Goal: Transaction & Acquisition: Book appointment/travel/reservation

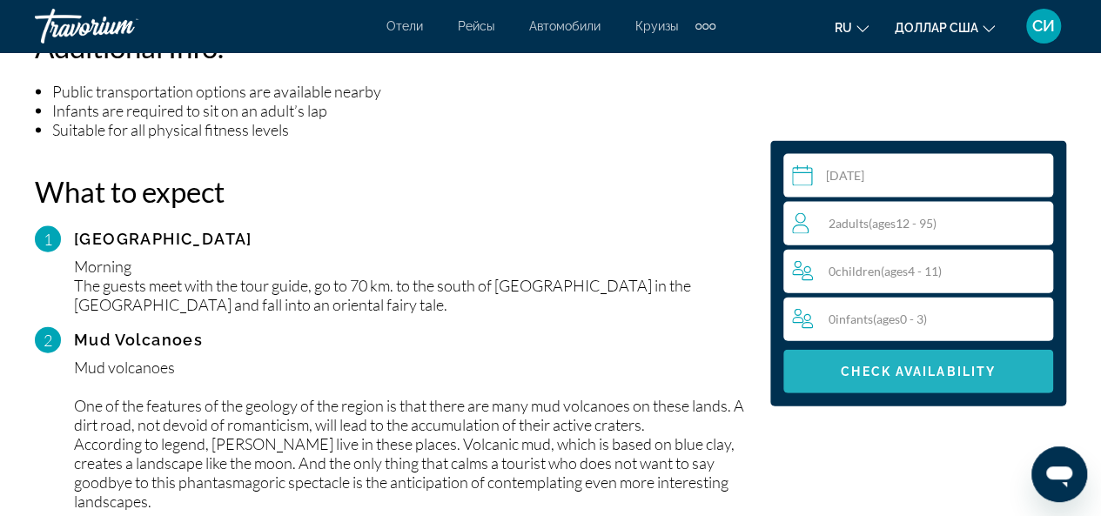
click at [931, 370] on span "Check Availability" at bounding box center [918, 372] width 155 height 14
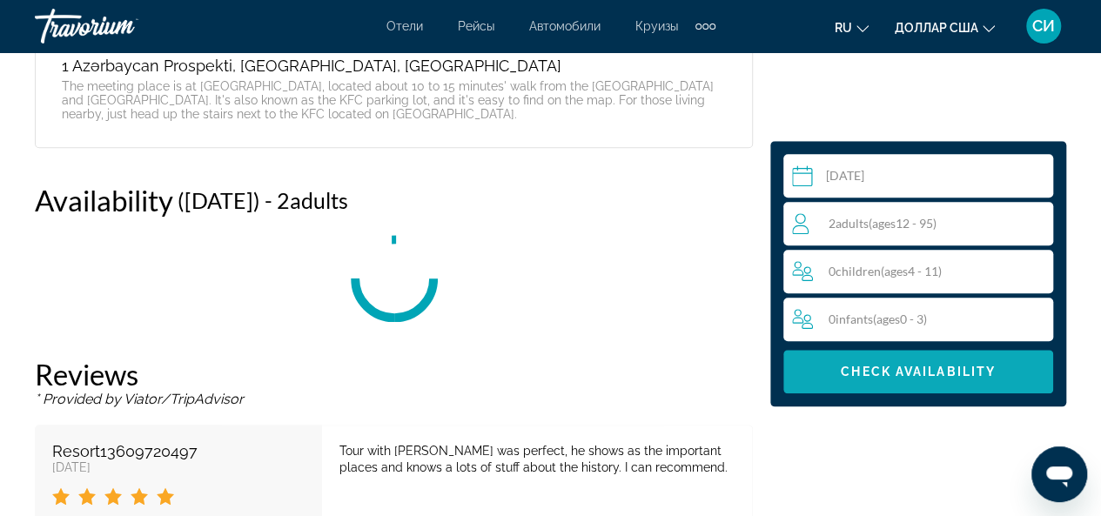
scroll to position [4085, 0]
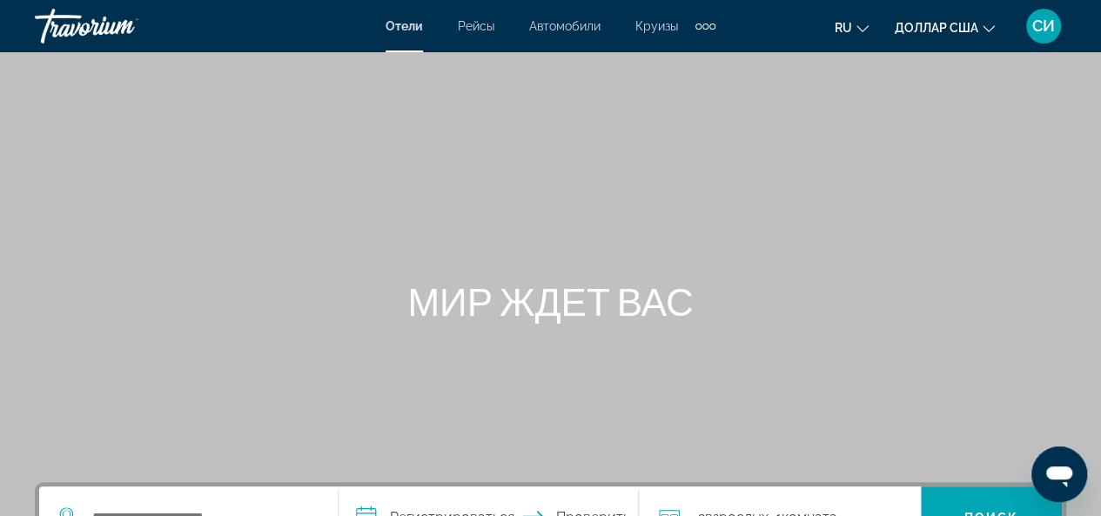
click at [708, 26] on div "Дополнительные элементы навигации" at bounding box center [706, 27] width 6 height 6
click at [690, 60] on font "Деятельность" at bounding box center [661, 58] width 81 height 14
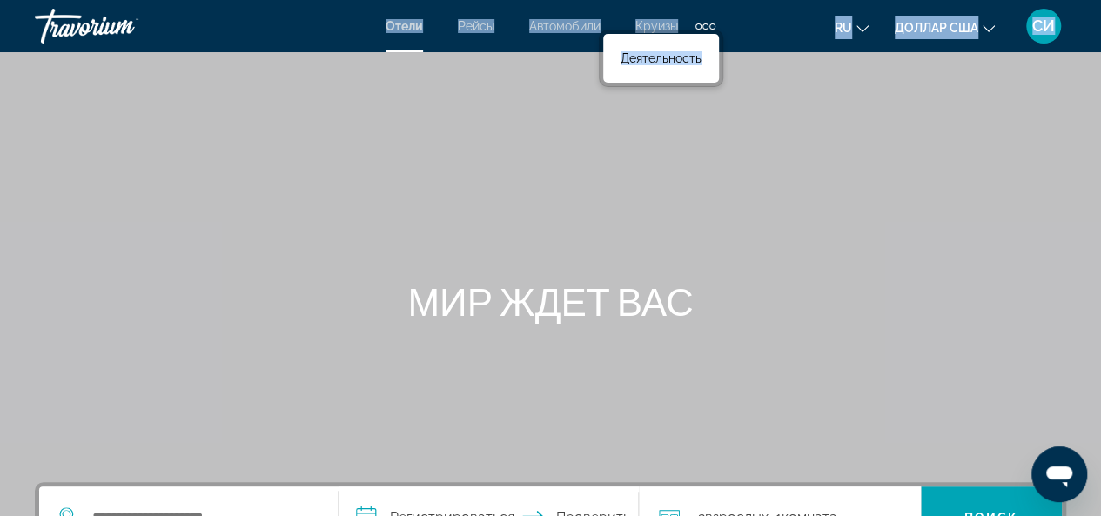
click at [690, 60] on div "**********" at bounding box center [550, 258] width 1101 height 516
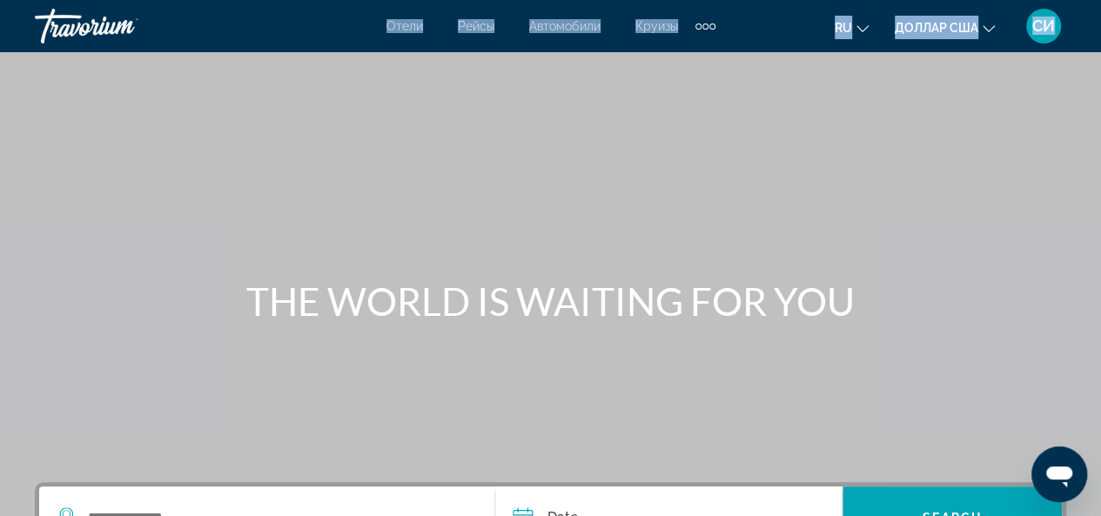
scroll to position [448, 0]
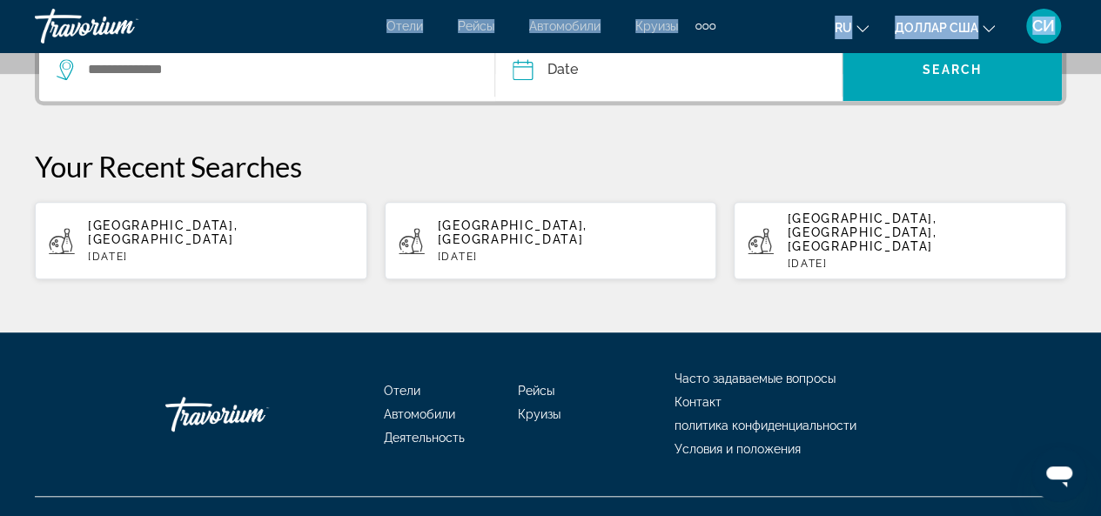
click at [159, 226] on div "Baku, Azerbaijan Sat, 27 Sep" at bounding box center [221, 241] width 266 height 44
type input "**********"
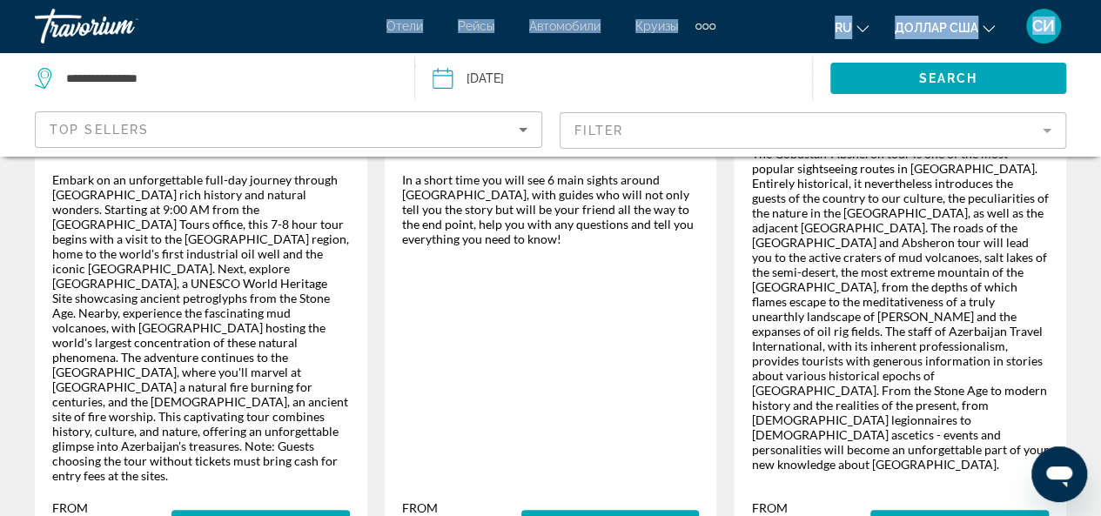
scroll to position [555, 0]
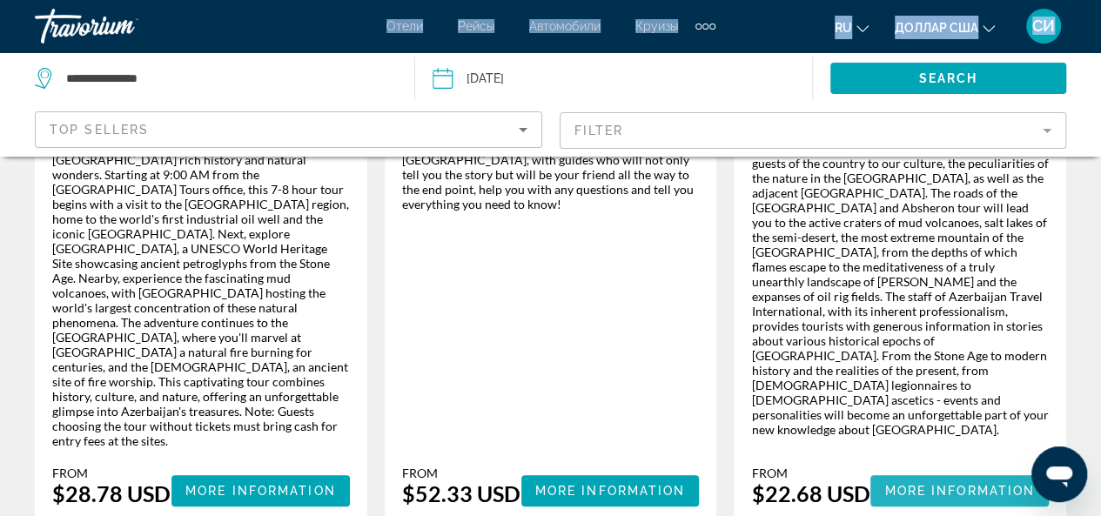
click at [954, 484] on span "More Information" at bounding box center [960, 491] width 151 height 14
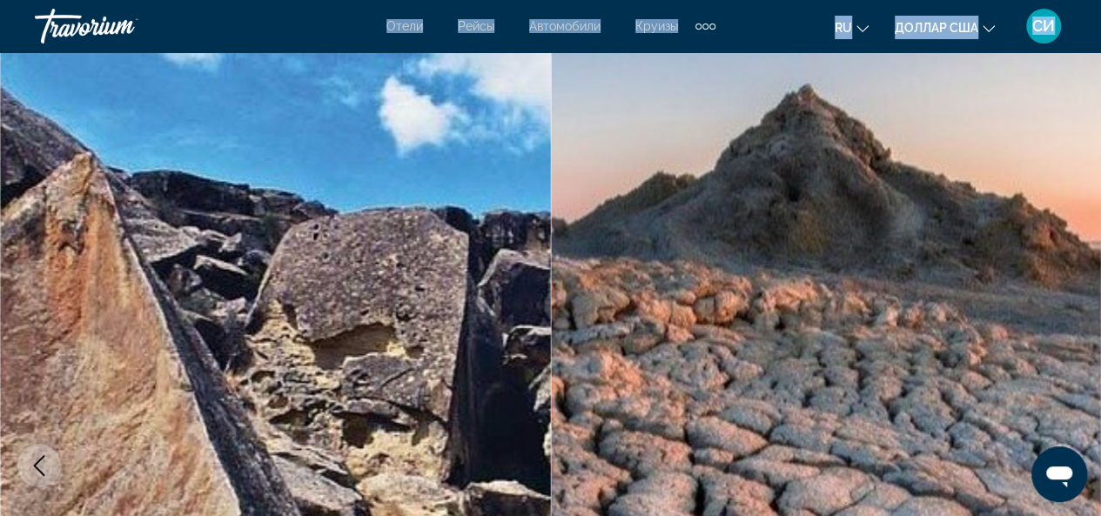
click at [954, 450] on img "Основное содержание" at bounding box center [826, 465] width 551 height 827
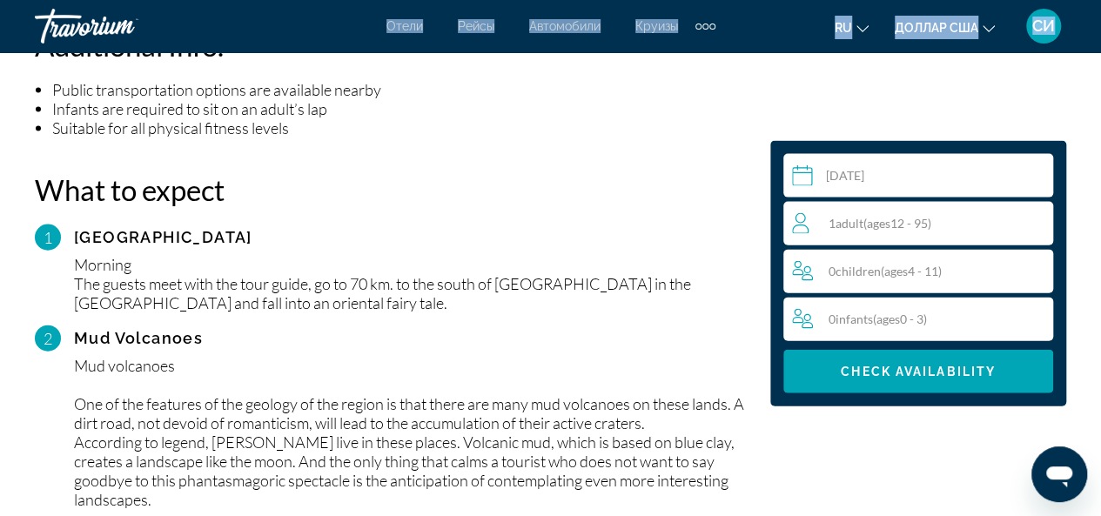
scroll to position [1846, 0]
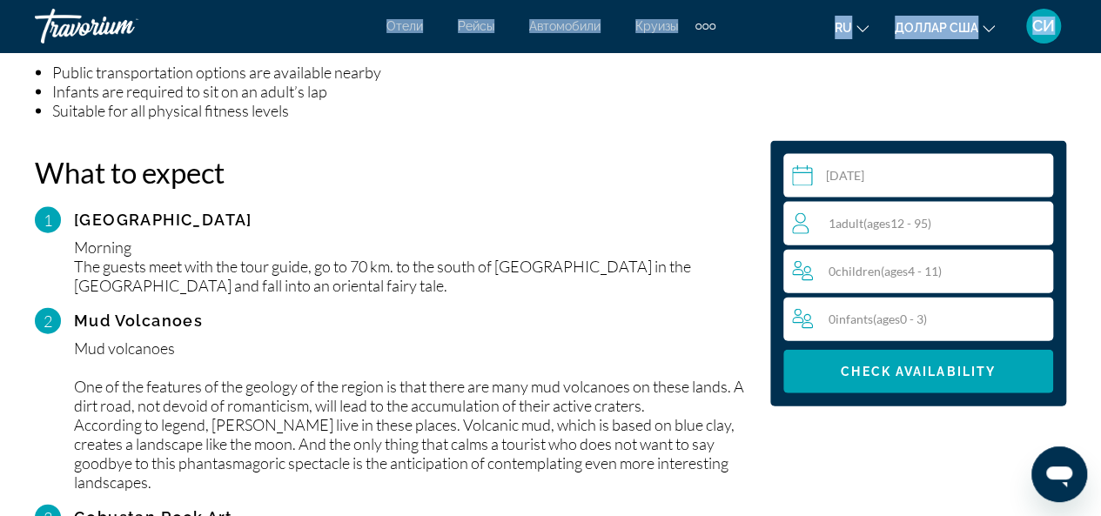
click at [803, 226] on icon "Travelers: 1 adult, 0 children" at bounding box center [800, 231] width 17 height 10
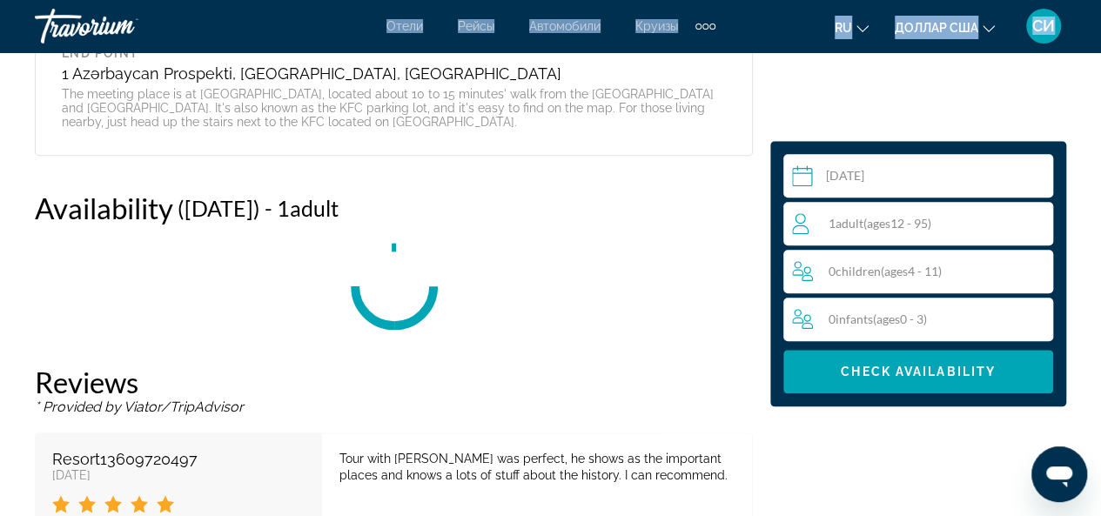
scroll to position [4085, 0]
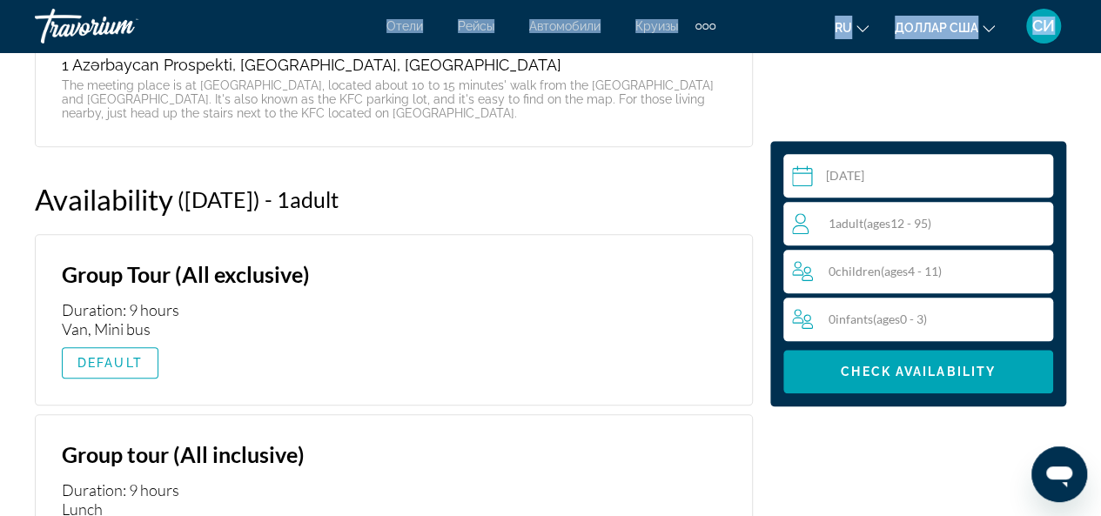
click at [803, 226] on icon "Travelers: 1 adult, 0 children" at bounding box center [800, 231] width 17 height 10
click at [860, 220] on span "Adult" at bounding box center [850, 223] width 28 height 15
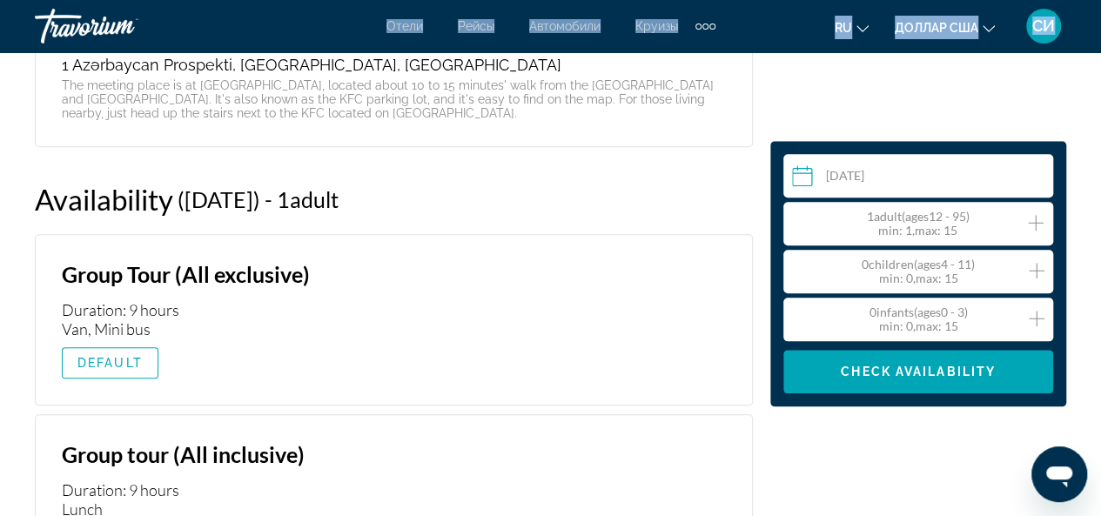
click at [1038, 222] on icon "Increment adults" at bounding box center [1036, 223] width 16 height 16
click at [865, 30] on icon "Изменить язык" at bounding box center [863, 29] width 12 height 12
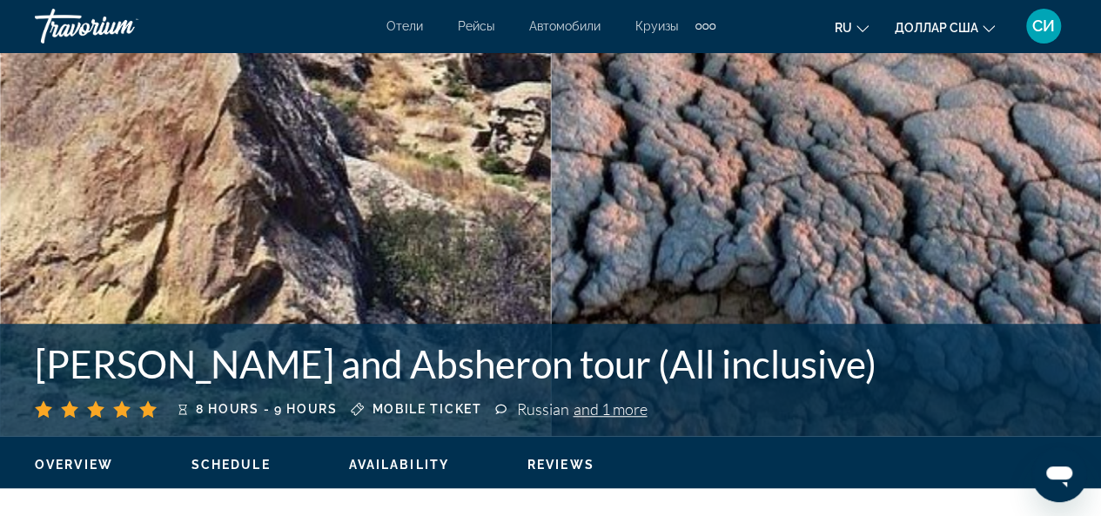
scroll to position [0, 0]
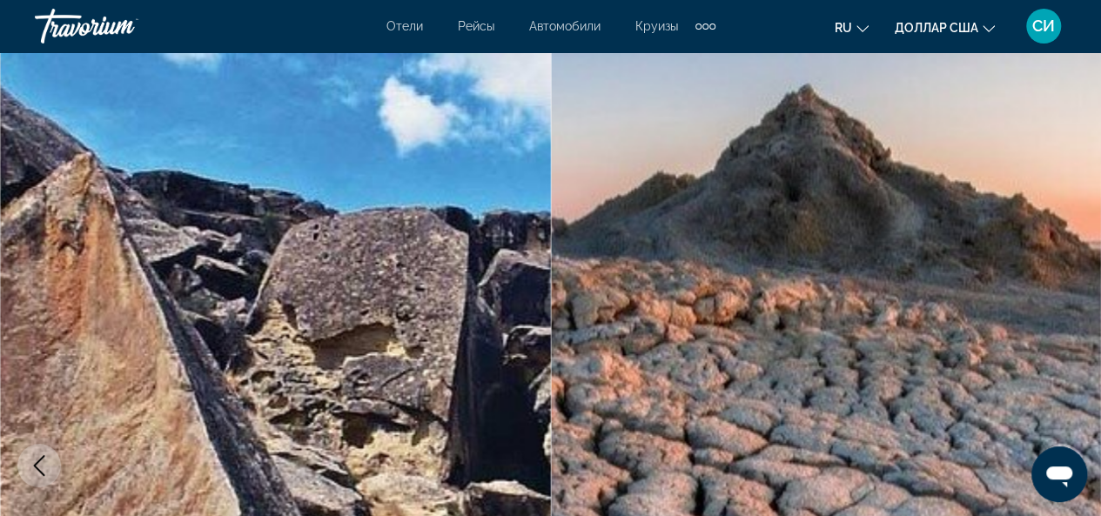
click at [702, 25] on div "Дополнительные элементы навигации" at bounding box center [699, 27] width 6 height 6
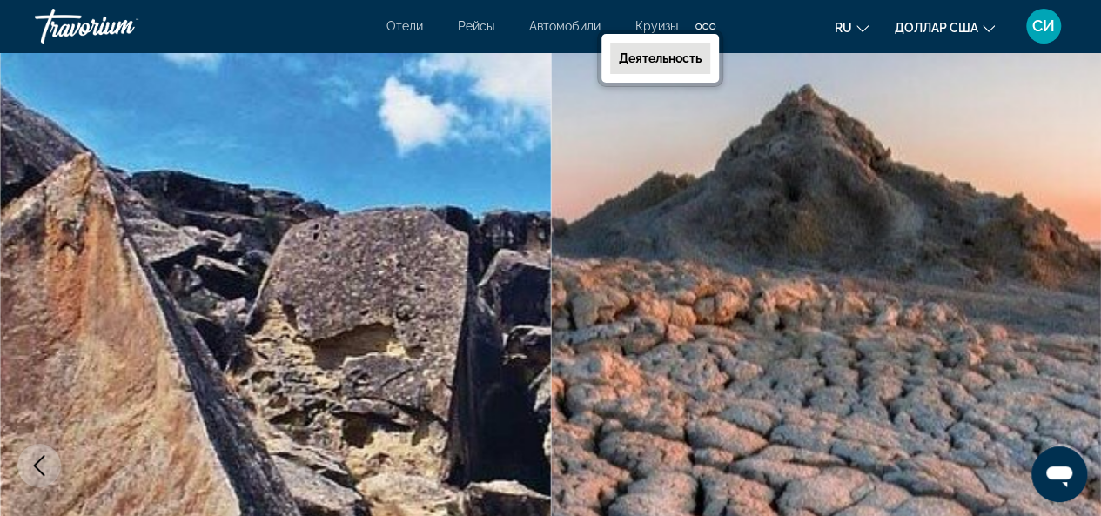
click at [675, 55] on font "Деятельность" at bounding box center [660, 58] width 83 height 14
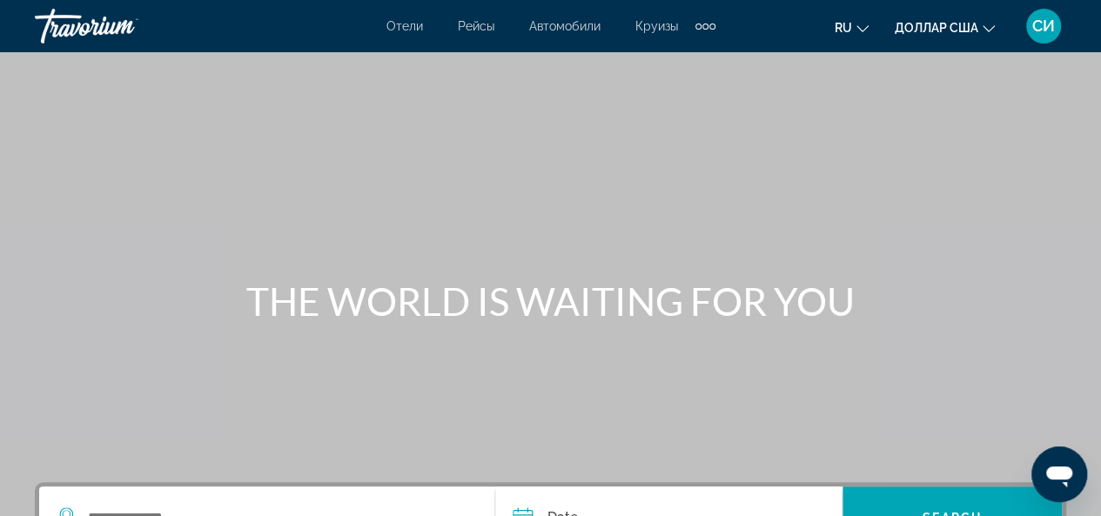
click at [675, 55] on div "Основное содержание" at bounding box center [550, 261] width 1101 height 522
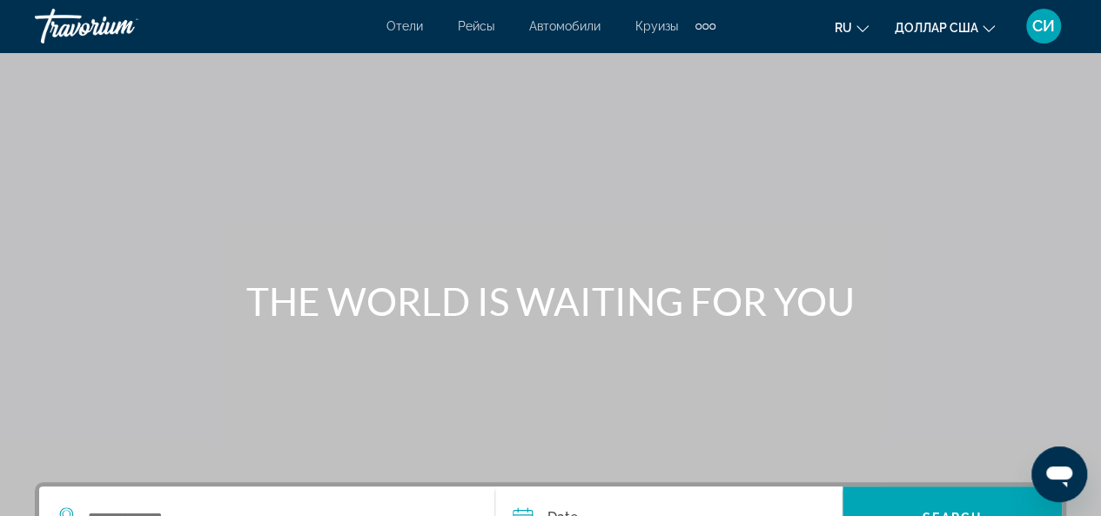
scroll to position [448, 0]
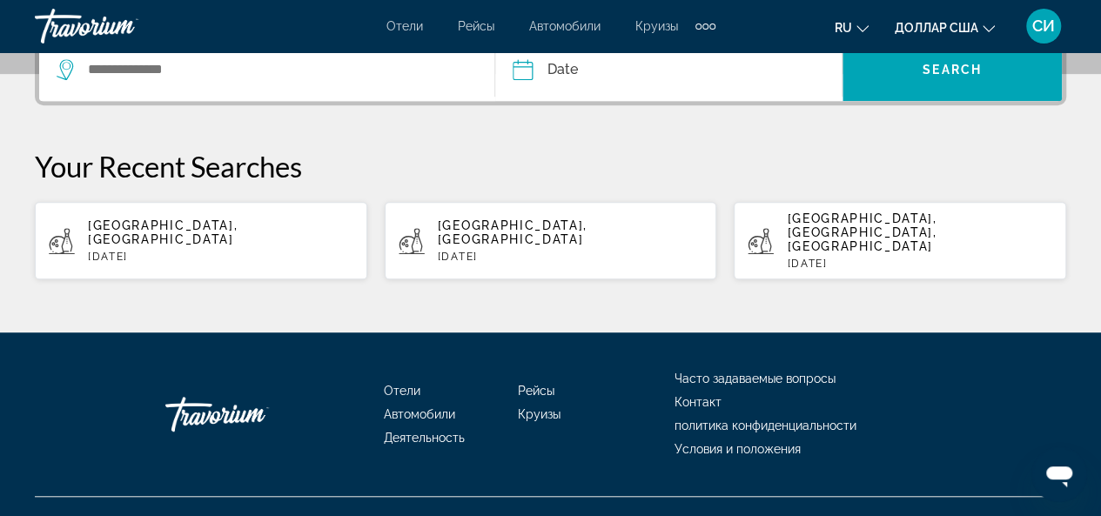
click at [165, 219] on span "Baku, Azerbaijan" at bounding box center [163, 233] width 150 height 28
type input "**********"
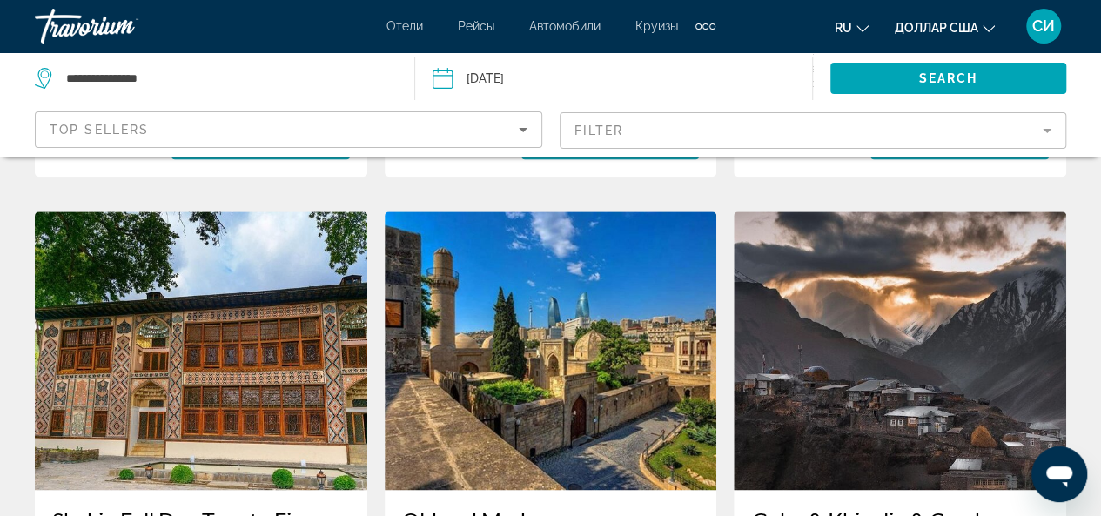
scroll to position [1355, 0]
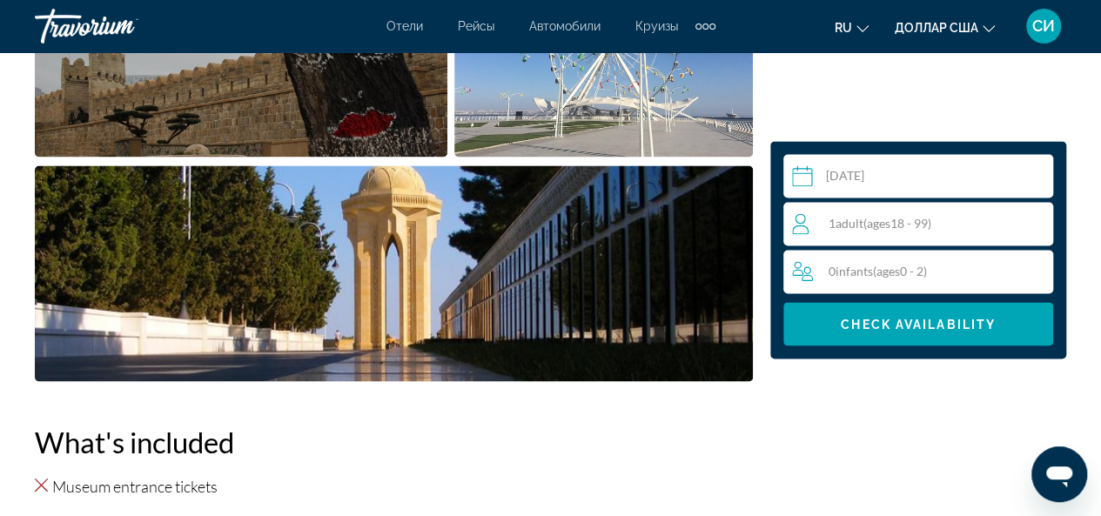
scroll to position [1806, 0]
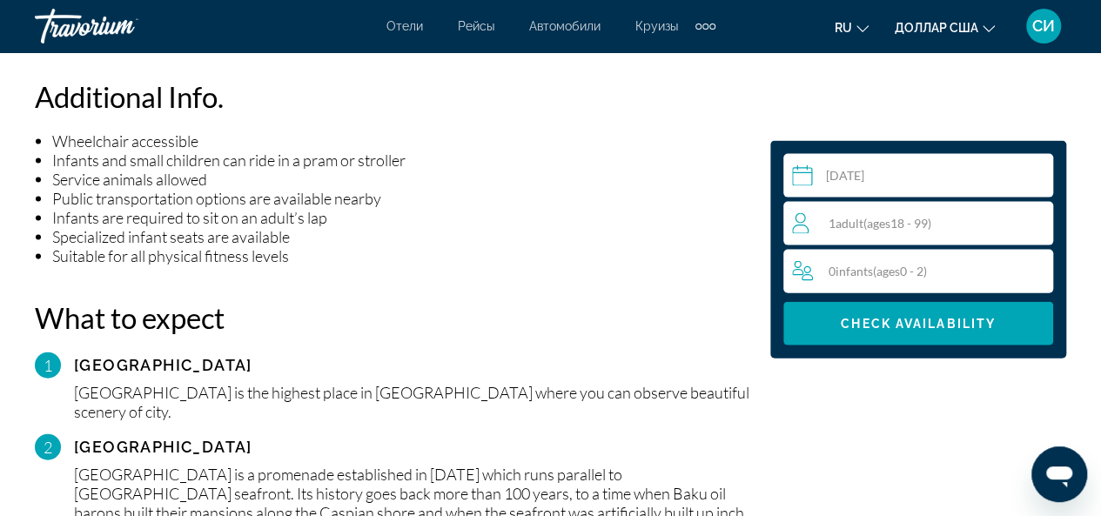
click at [852, 223] on span "Adult" at bounding box center [850, 223] width 28 height 15
click at [1031, 223] on icon "Increment adults" at bounding box center [1036, 222] width 16 height 21
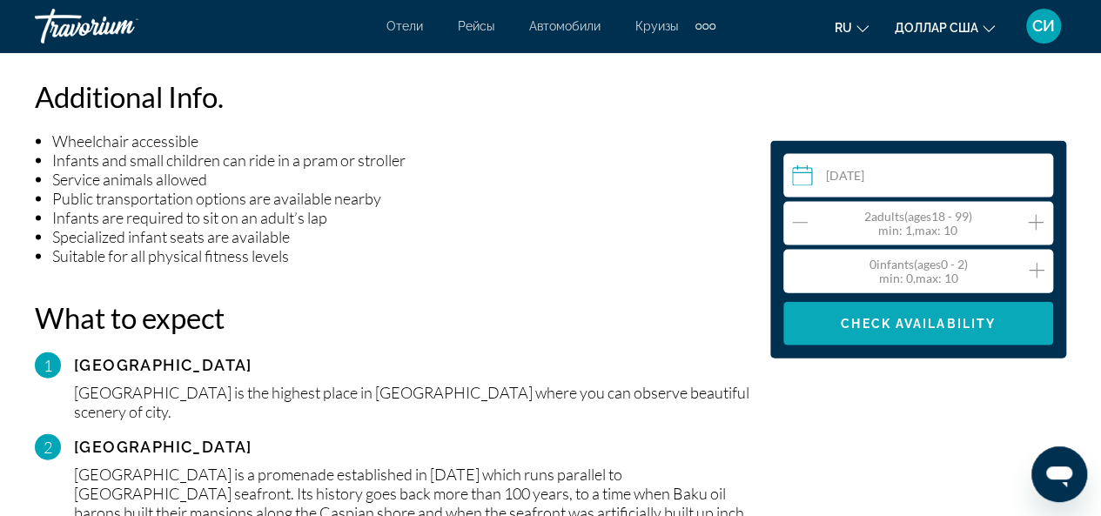
click at [923, 326] on span "Check Availability" at bounding box center [918, 324] width 155 height 14
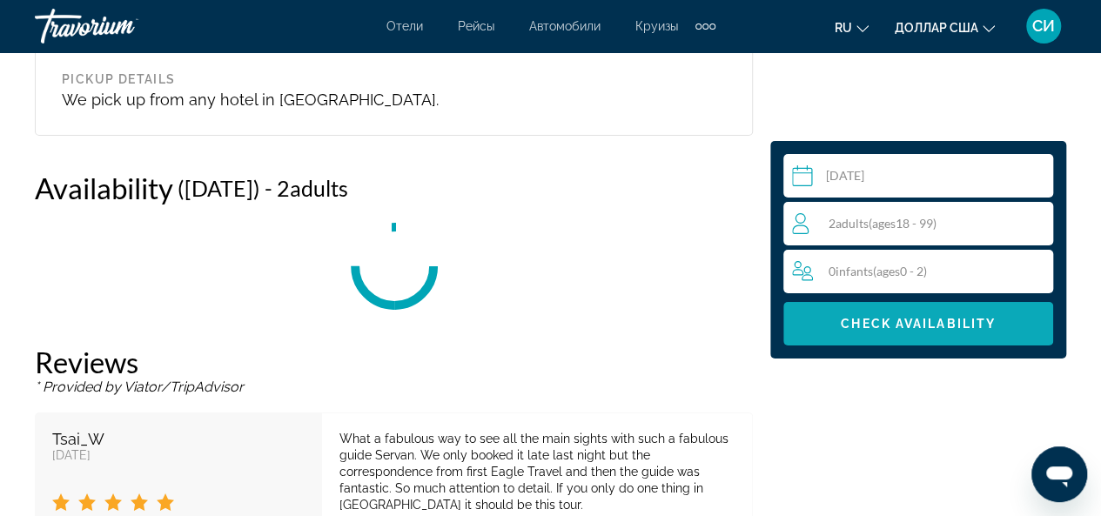
scroll to position [3036, 0]
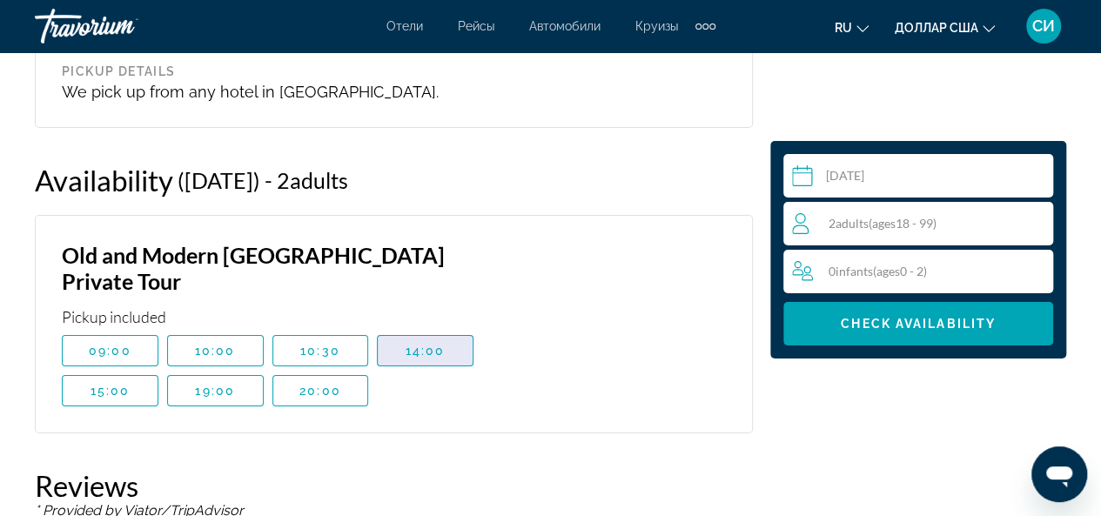
click at [401, 330] on span "Основное содержание" at bounding box center [425, 351] width 95 height 42
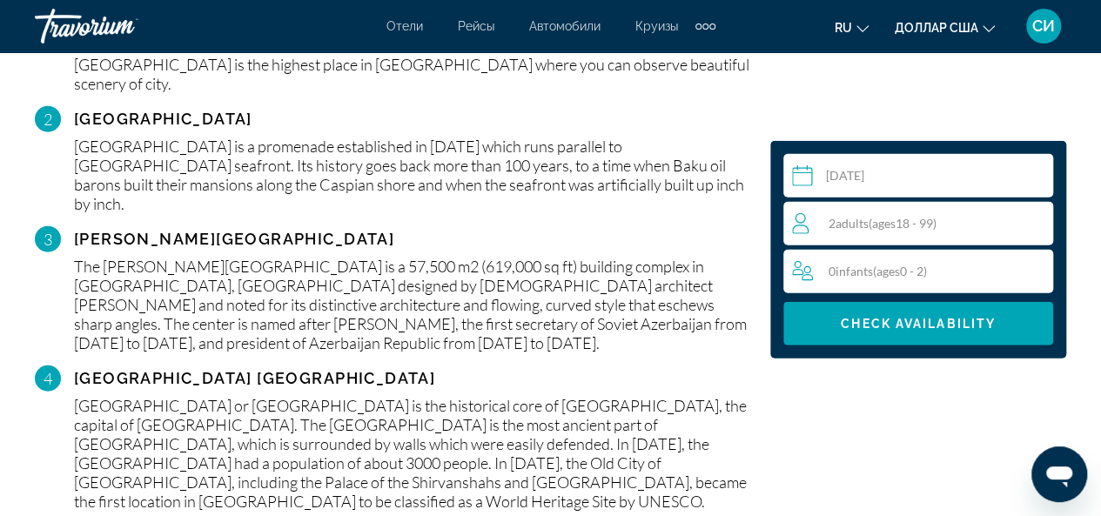
scroll to position [2586, 0]
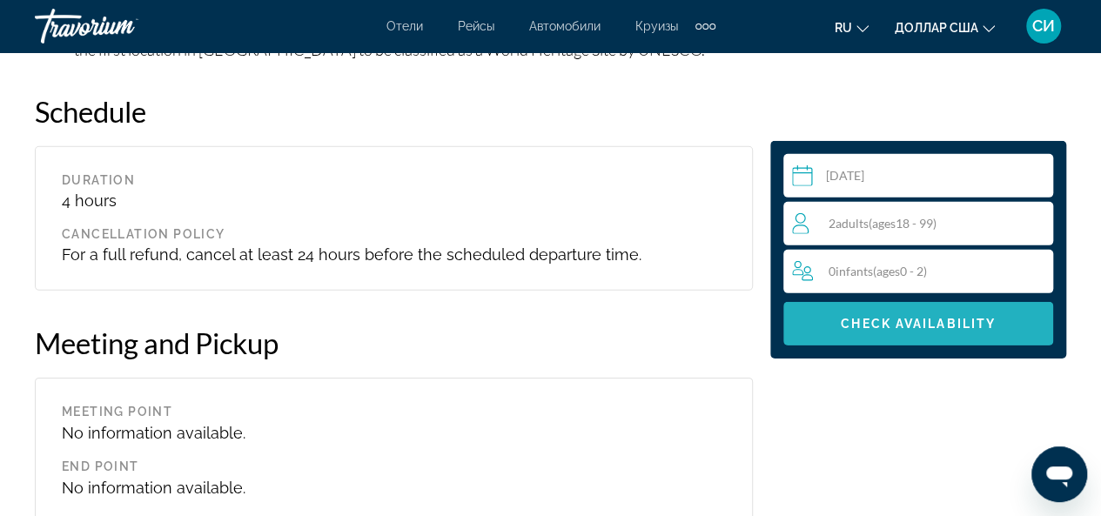
click at [902, 328] on span "Check Availability" at bounding box center [918, 324] width 155 height 14
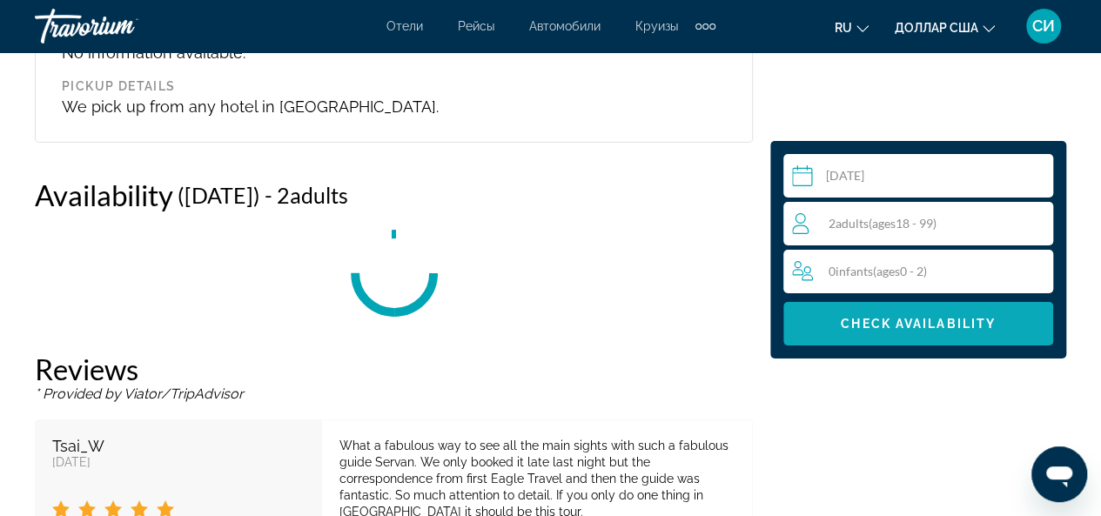
scroll to position [3036, 0]
